Goal: Task Accomplishment & Management: Complete application form

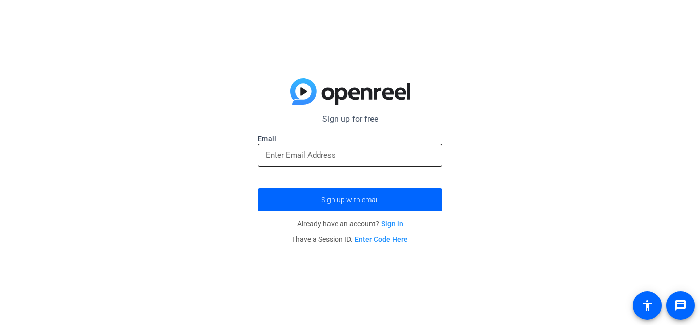
click at [305, 162] on div at bounding box center [350, 155] width 168 height 23
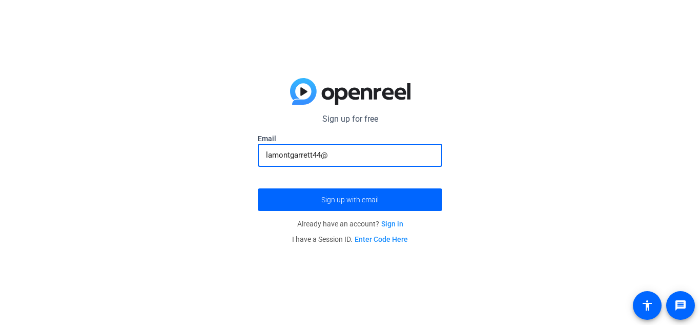
click at [267, 153] on input "lamontgarrett44@" at bounding box center [350, 155] width 168 height 12
click at [278, 152] on input "lamontgarrett44@" at bounding box center [350, 155] width 168 height 12
click at [318, 163] on div "lamontgarrett44@" at bounding box center [350, 155] width 168 height 23
click at [327, 158] on input "lamontgarrett44@" at bounding box center [350, 155] width 168 height 12
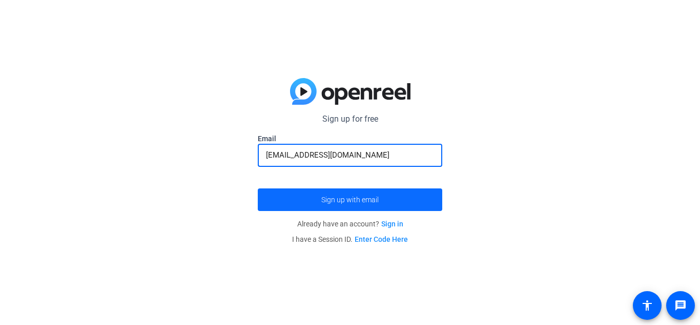
type input "[EMAIL_ADDRESS][DOMAIN_NAME]"
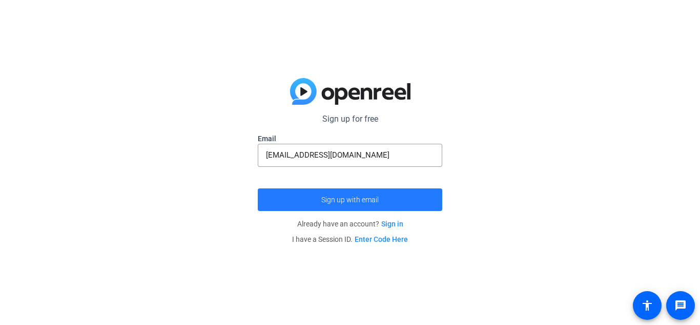
click at [318, 198] on span "submit" at bounding box center [350, 199] width 185 height 25
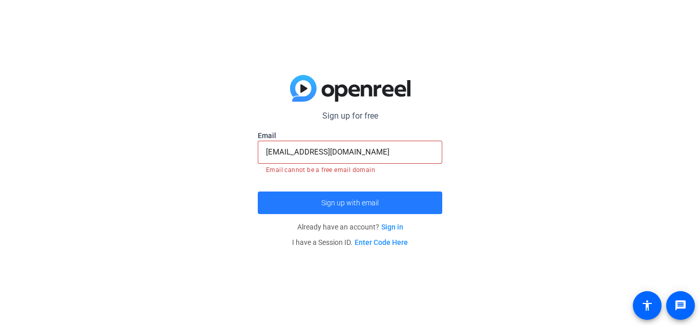
click at [314, 203] on span "submit" at bounding box center [350, 202] width 185 height 25
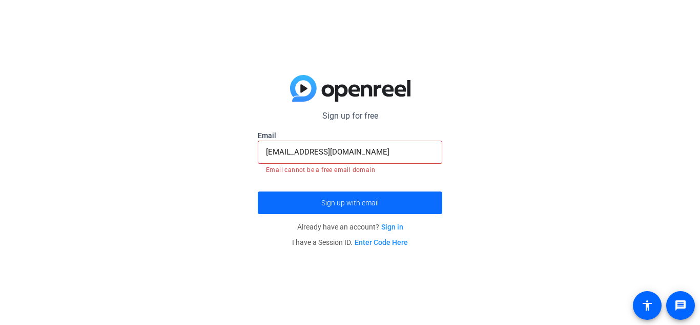
click at [286, 198] on span "submit" at bounding box center [350, 202] width 185 height 25
click at [285, 198] on span "submit" at bounding box center [350, 202] width 185 height 25
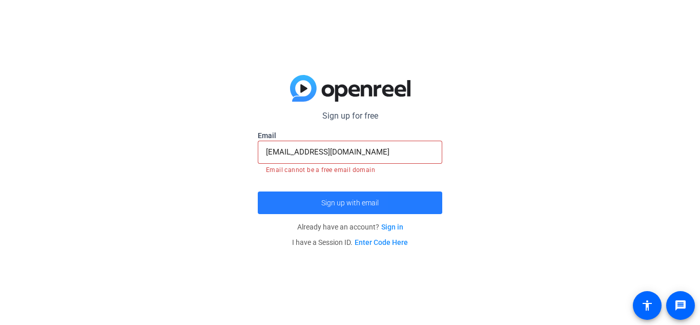
click at [285, 199] on span "submit" at bounding box center [350, 202] width 185 height 25
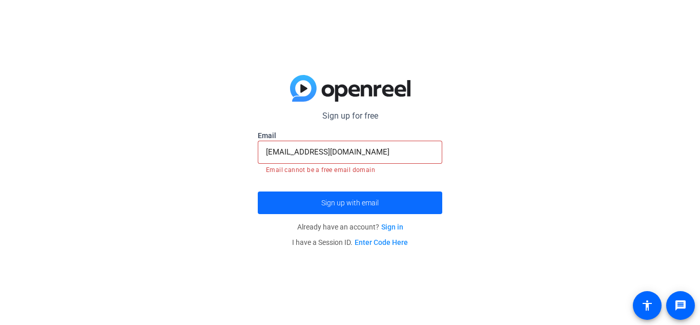
click at [285, 199] on span "submit" at bounding box center [350, 202] width 185 height 25
click at [338, 207] on span "submit" at bounding box center [350, 202] width 185 height 25
click at [387, 228] on link "Sign in" at bounding box center [392, 227] width 22 height 8
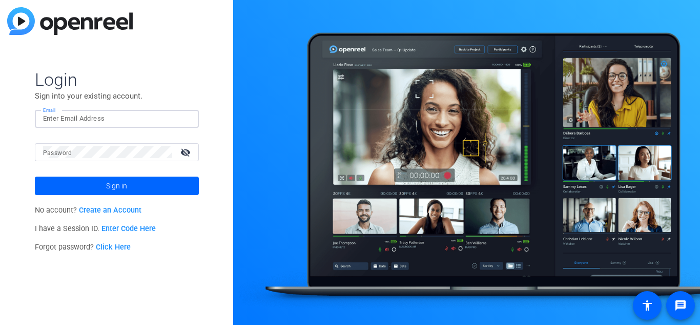
click at [74, 117] on input "Email" at bounding box center [117, 118] width 148 height 12
click at [98, 208] on link "Create an Account" at bounding box center [110, 210] width 63 height 9
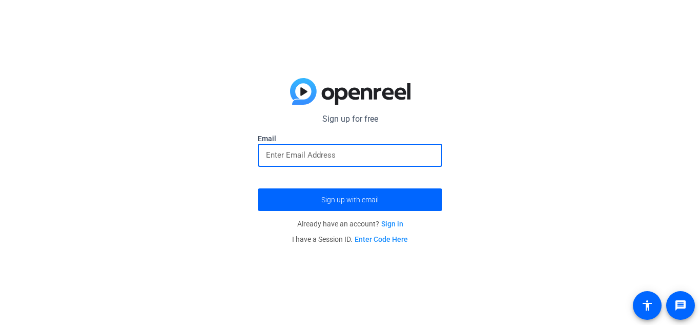
click at [313, 151] on input "email" at bounding box center [350, 155] width 168 height 12
type input "[EMAIL_ADDRESS][DOMAIN_NAME]"
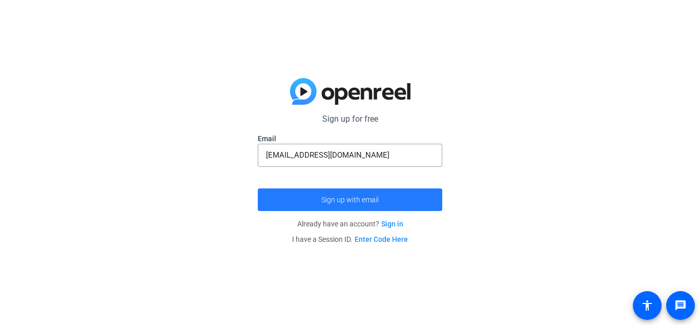
click at [327, 191] on span "submit" at bounding box center [350, 199] width 185 height 25
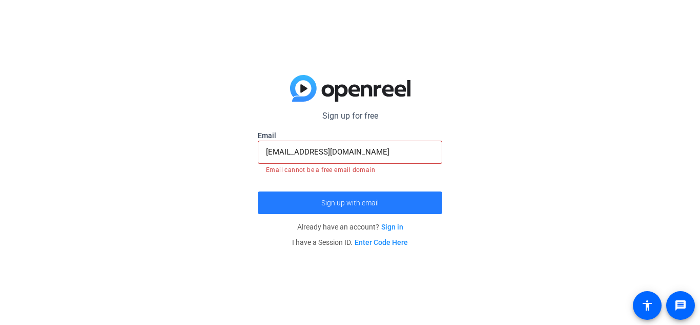
click at [324, 192] on span "submit" at bounding box center [350, 202] width 185 height 25
click at [324, 191] on span "submit" at bounding box center [350, 202] width 185 height 25
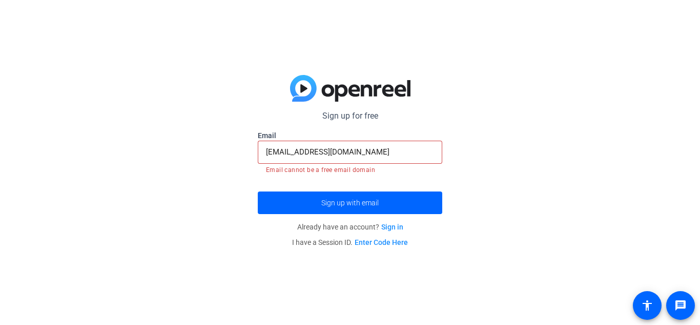
click at [390, 226] on link "Sign in" at bounding box center [392, 227] width 22 height 8
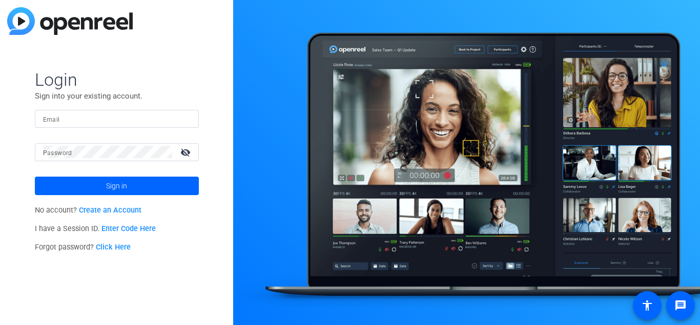
click at [95, 111] on div at bounding box center [117, 119] width 148 height 18
click at [52, 118] on input "ok [EMAIL_ADDRESS][DOMAIN_NAME]" at bounding box center [117, 118] width 148 height 12
type input "ok [EMAIL_ADDRESS][DOMAIN_NAME]"
click at [49, 160] on div at bounding box center [107, 152] width 129 height 18
click at [187, 148] on mat-icon "visibility_off" at bounding box center [186, 152] width 25 height 15
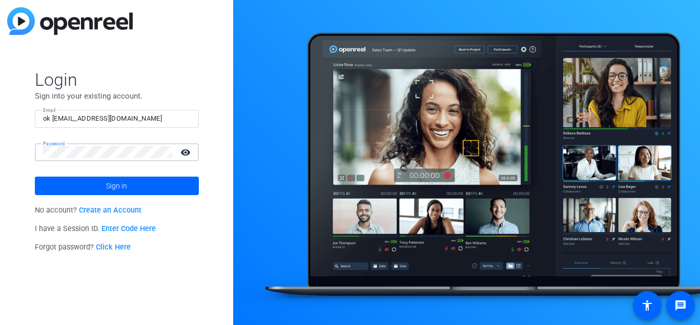
click at [187, 148] on mat-icon "visibility" at bounding box center [186, 152] width 25 height 15
click at [187, 149] on mat-icon "visibility_off" at bounding box center [186, 152] width 25 height 15
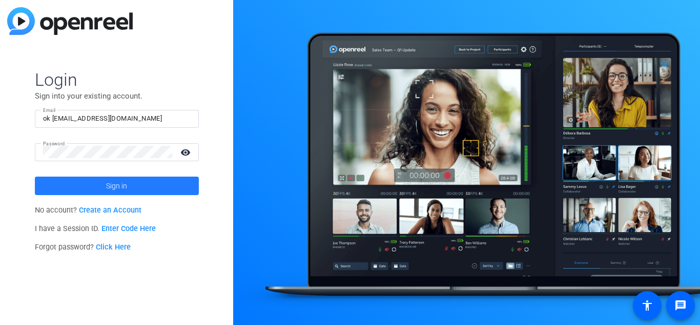
click at [172, 182] on span at bounding box center [117, 185] width 164 height 25
click at [155, 184] on span at bounding box center [117, 185] width 164 height 25
click at [71, 185] on span at bounding box center [117, 185] width 164 height 25
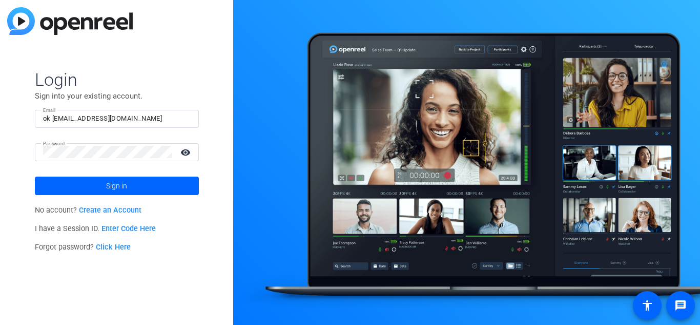
click at [94, 208] on link "Create an Account" at bounding box center [110, 210] width 63 height 9
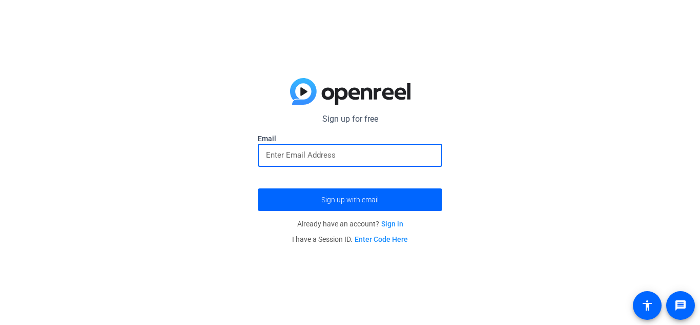
click at [284, 160] on input "email" at bounding box center [350, 155] width 168 height 12
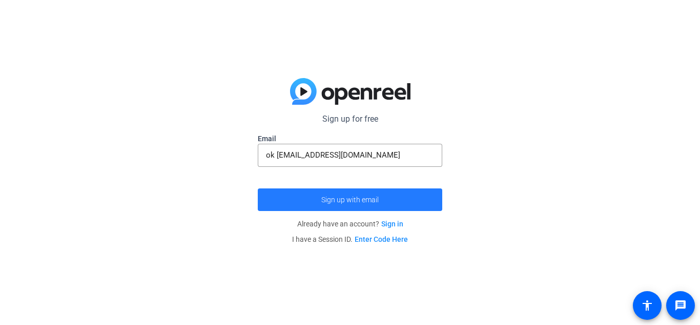
click at [331, 199] on span "Sign up with email" at bounding box center [349, 199] width 57 height 0
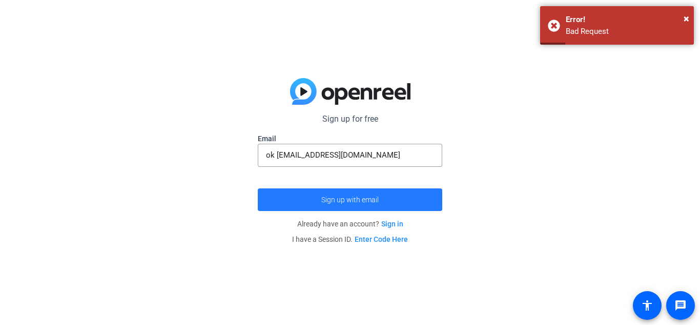
click at [389, 195] on span "submit" at bounding box center [350, 199] width 185 height 25
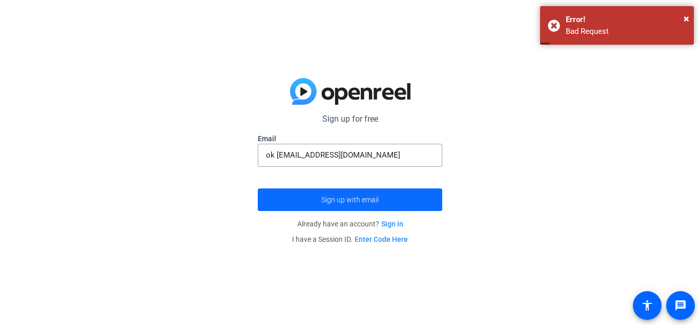
click at [389, 195] on span "submit" at bounding box center [350, 199] width 185 height 25
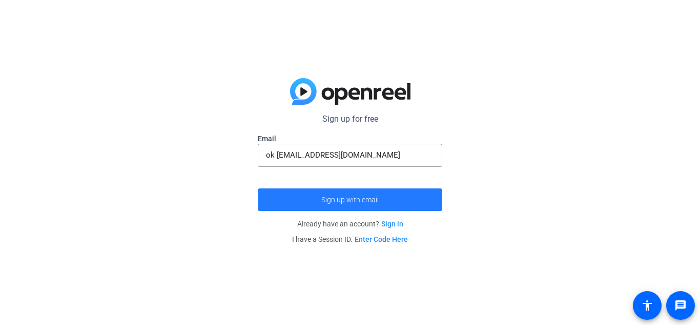
click at [389, 195] on span "submit" at bounding box center [350, 199] width 185 height 25
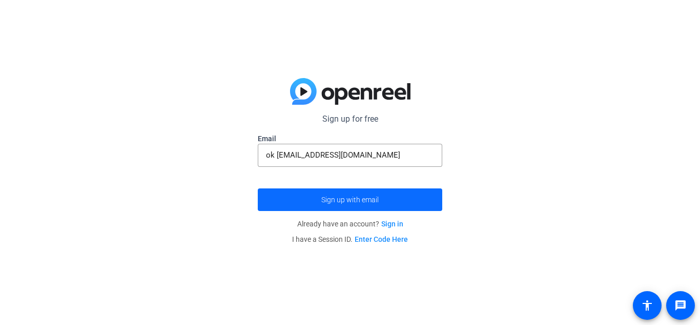
click at [389, 195] on span "submit" at bounding box center [350, 199] width 185 height 25
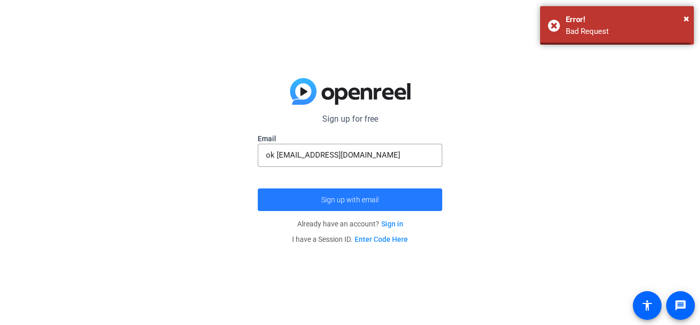
click at [389, 195] on span "submit" at bounding box center [350, 199] width 185 height 25
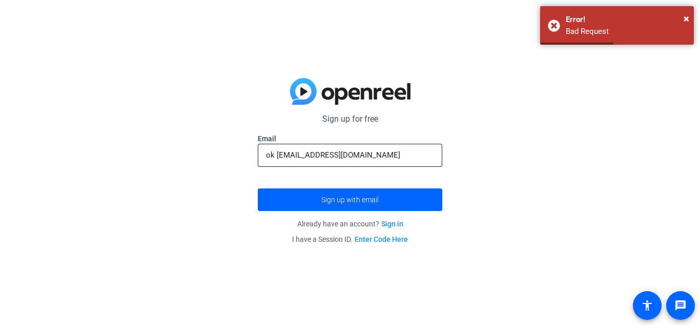
click at [275, 156] on input "ok [EMAIL_ADDRESS][DOMAIN_NAME]" at bounding box center [350, 155] width 168 height 12
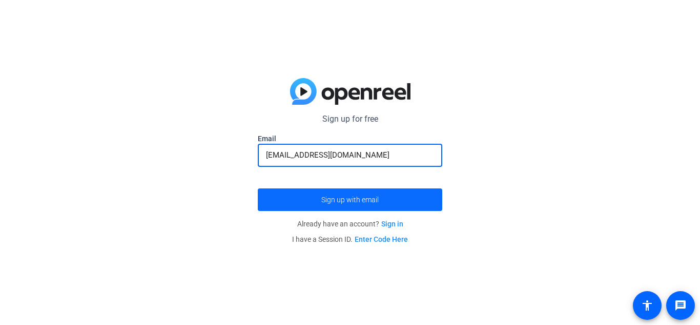
click at [258, 188] on button "Sign up with email" at bounding box center [350, 199] width 185 height 23
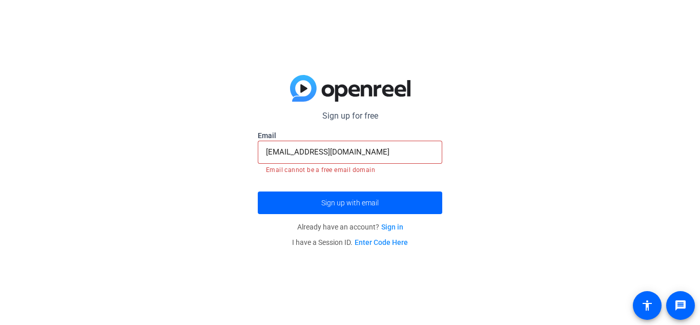
click at [286, 187] on form "Sign up for free Email [EMAIL_ADDRESS][DOMAIN_NAME] Email cannot be a free emai…" at bounding box center [350, 162] width 185 height 104
click at [333, 147] on input "[EMAIL_ADDRESS][DOMAIN_NAME]" at bounding box center [350, 152] width 168 height 12
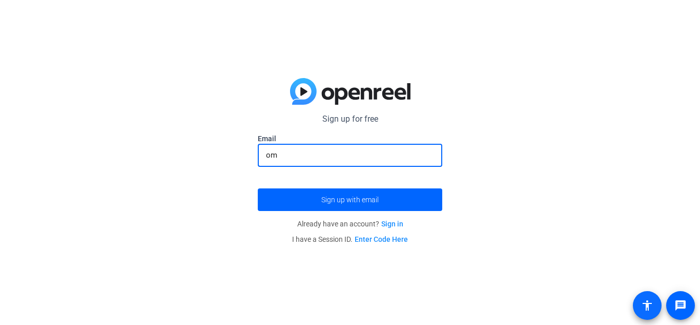
type input "om"
click at [649, 309] on mat-icon "accessibility" at bounding box center [647, 305] width 12 height 12
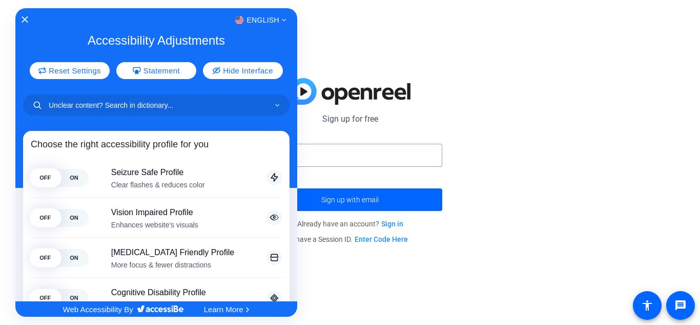
click at [652, 299] on div at bounding box center [350, 162] width 700 height 325
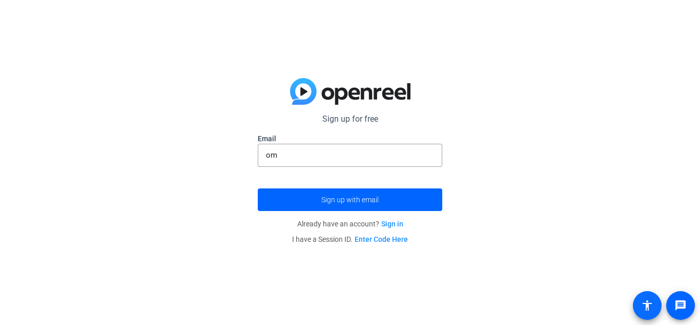
click at [654, 299] on span at bounding box center [647, 305] width 25 height 25
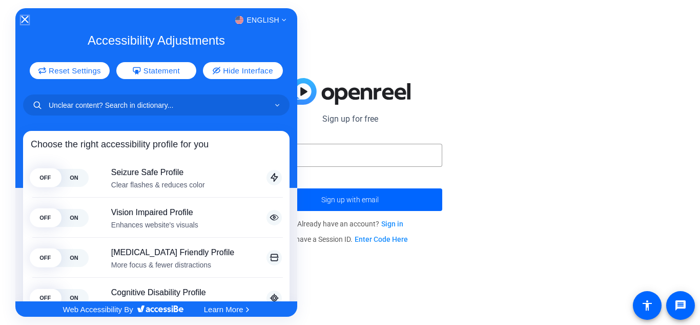
click at [21, 18] on icon "Close Accessibility Interface" at bounding box center [24, 19] width 7 height 7
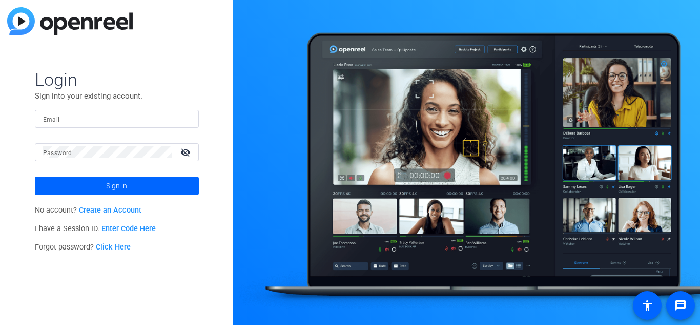
type input "ok [EMAIL_ADDRESS][DOMAIN_NAME]"
